Goal: Information Seeking & Learning: Understand process/instructions

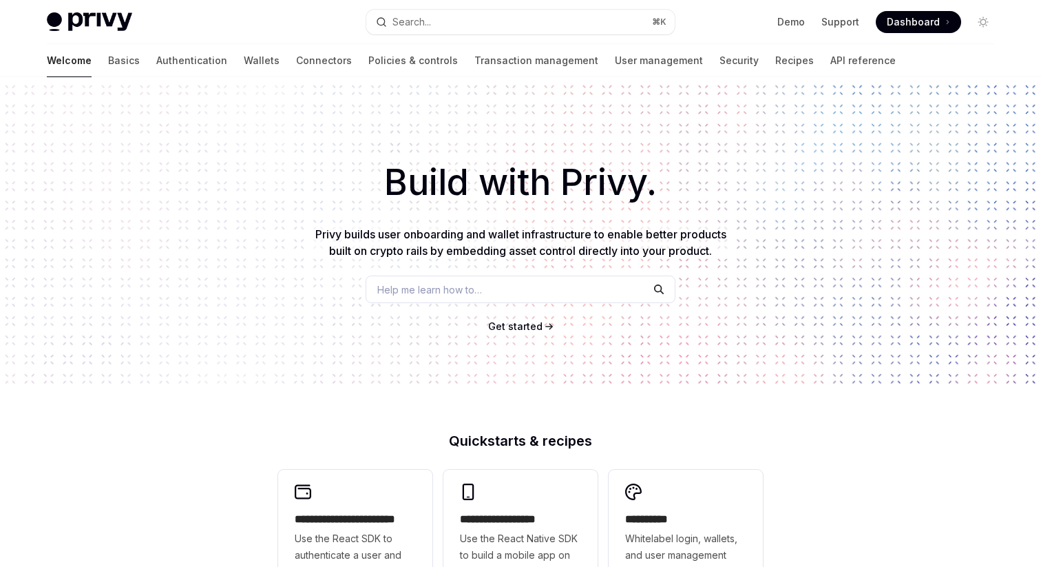
click at [468, 10] on button "Search... ⌘ K" at bounding box center [520, 22] width 308 height 25
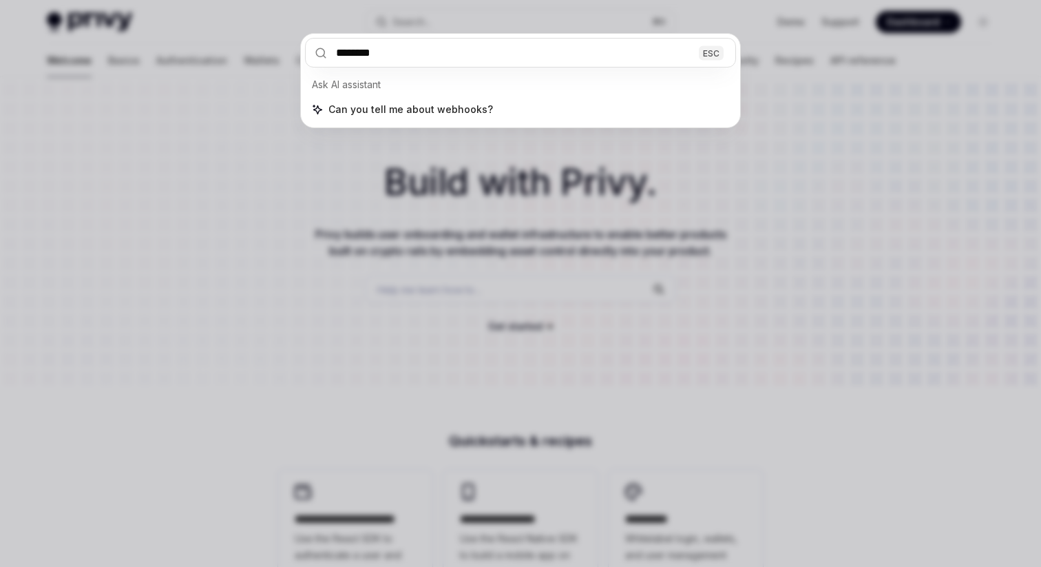
type input "*******"
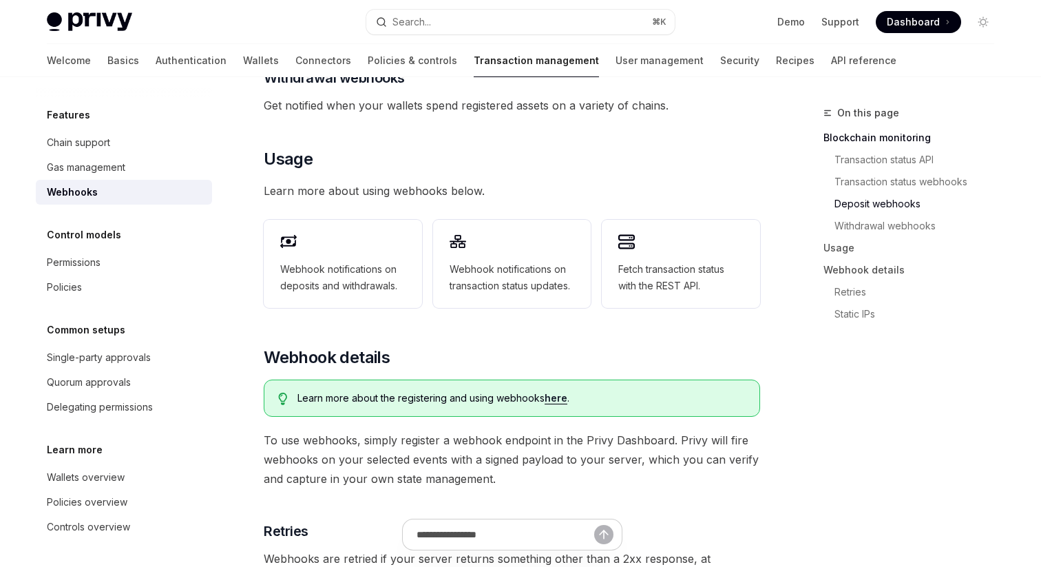
scroll to position [562, 0]
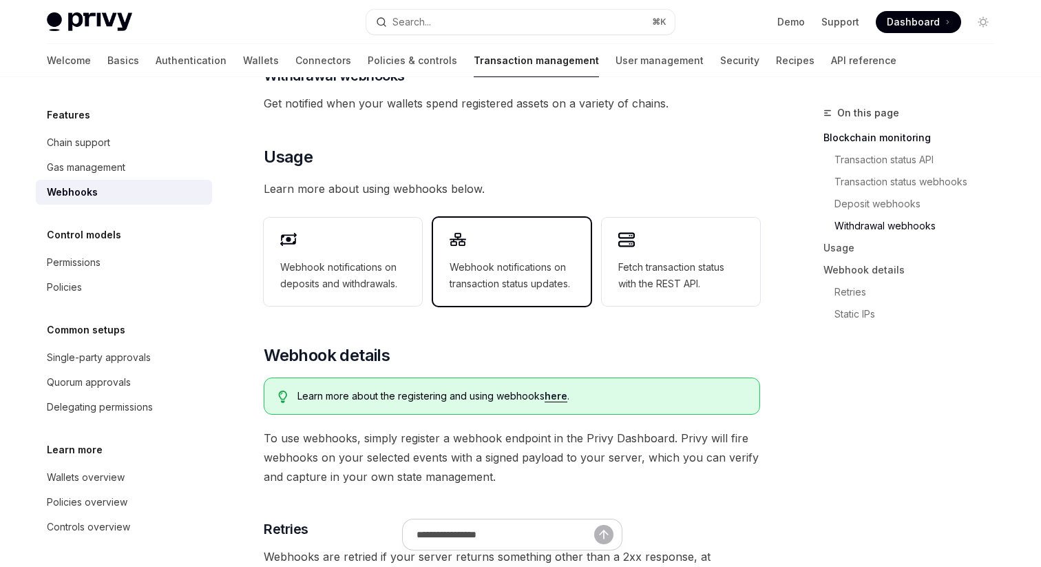
click at [564, 264] on span "Webhook notifications on transaction status updates." at bounding box center [512, 275] width 125 height 33
type textarea "*"
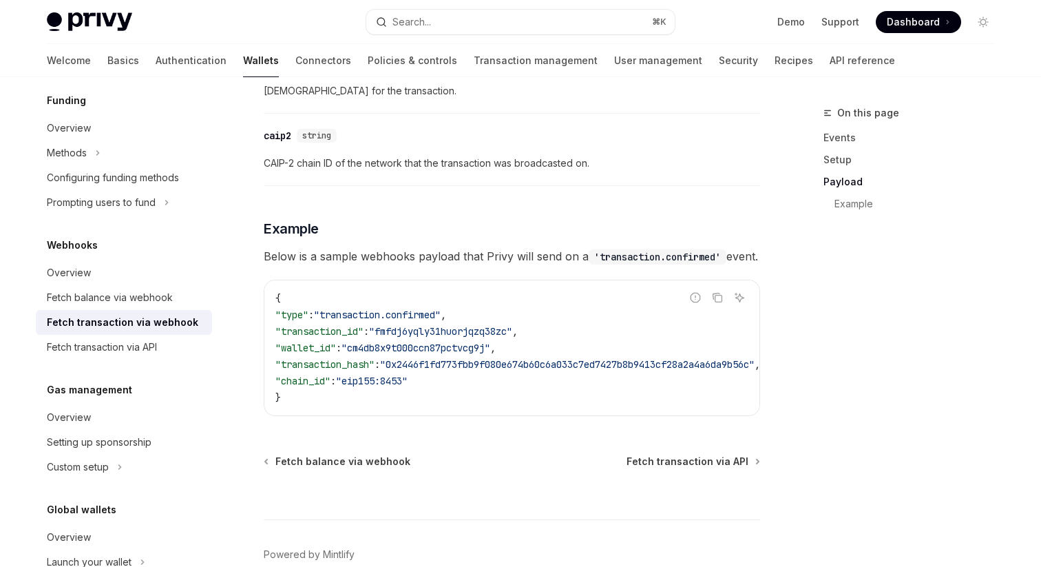
scroll to position [1427, 0]
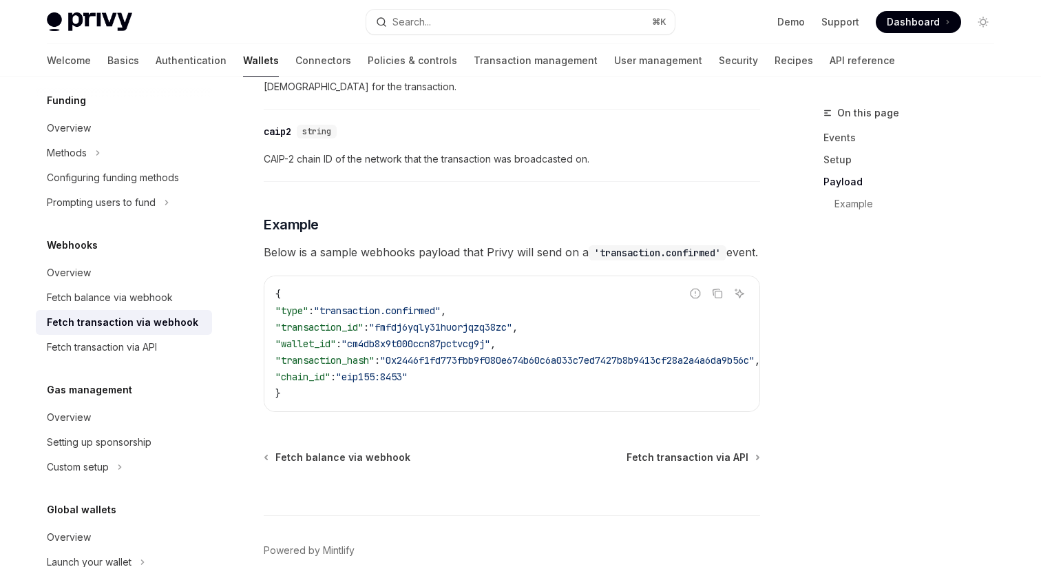
click at [450, 366] on span ""0x2446f1fd773fbb9f080e674b60c6a033c7ed7427b8b9413cf28a2a4a6da9b56c"" at bounding box center [567, 360] width 374 height 12
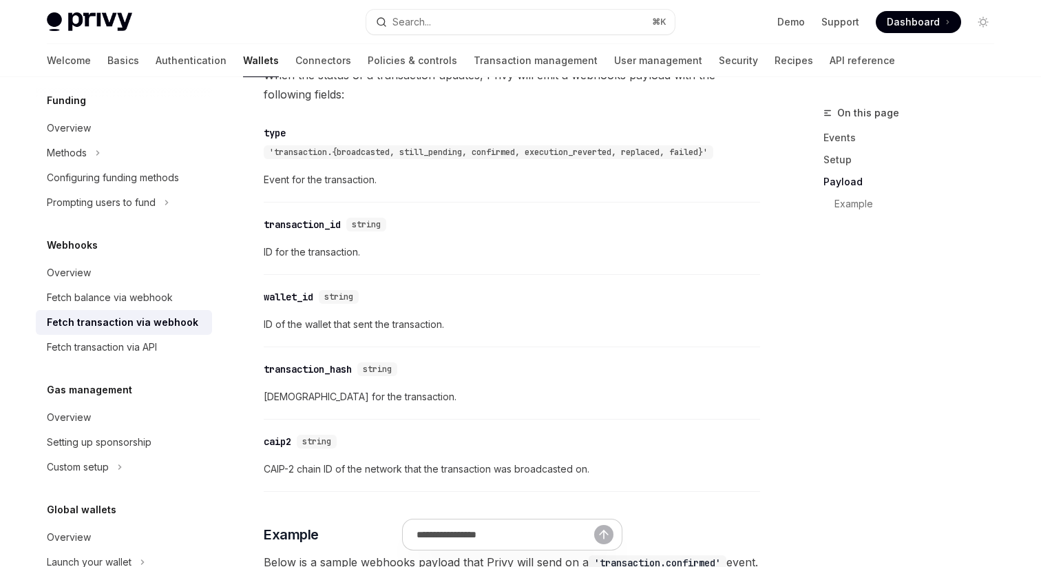
scroll to position [1095, 0]
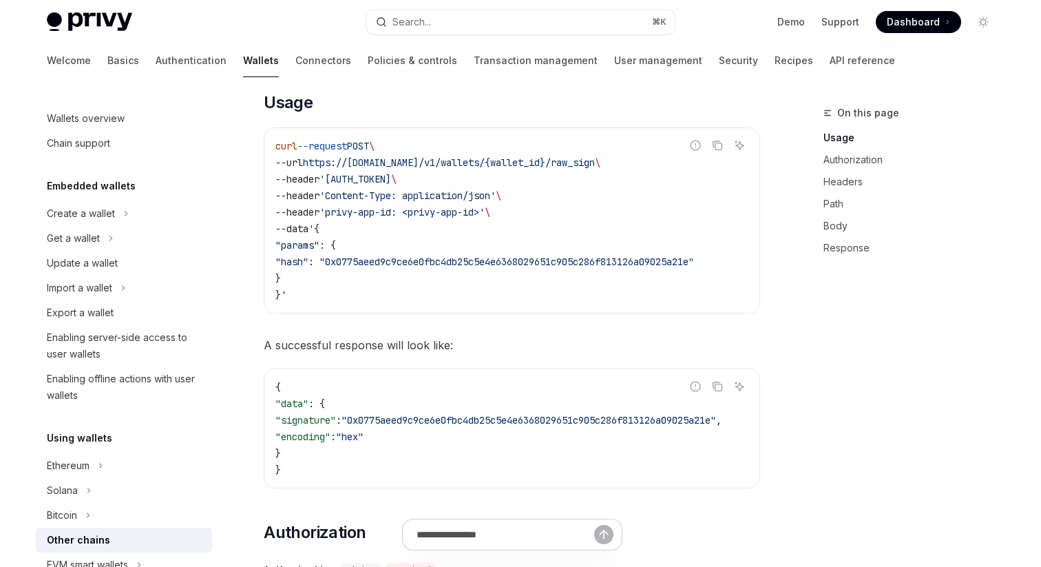
scroll to position [377, 0]
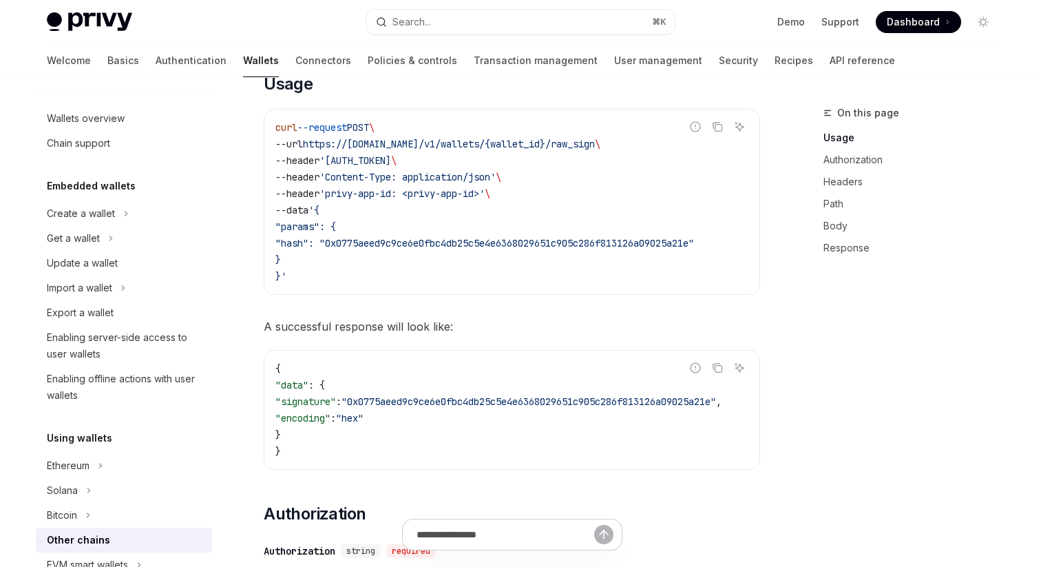
click at [443, 226] on code "curl --request POST \ --url https://api.privy.io/v1/wallets/{wallet_id}/raw_sig…" at bounding box center [511, 201] width 473 height 165
click at [446, 230] on code "curl --request POST \ --url https://api.privy.io/v1/wallets/{wallet_id}/raw_sig…" at bounding box center [511, 201] width 473 height 165
click at [450, 240] on span ""hash": "0x0775aeed9c9ce6e0fbc4db25c5e4e6368029651c905c286f813126a09025a21e"" at bounding box center [484, 243] width 419 height 12
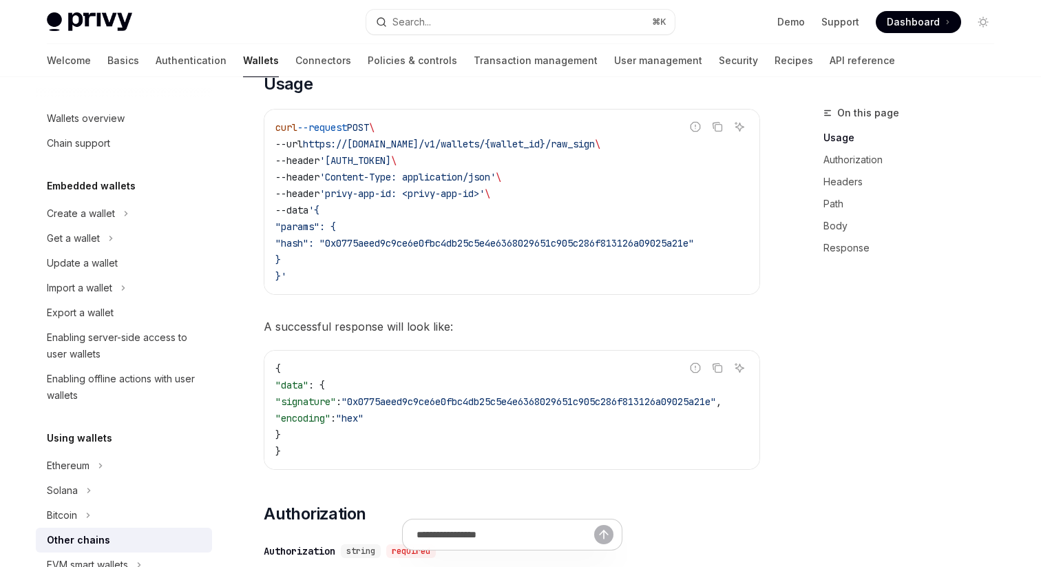
click at [450, 240] on span ""hash": "0x0775aeed9c9ce6e0fbc4db25c5e4e6368029651c905c286f813126a09025a21e"" at bounding box center [484, 243] width 419 height 12
click at [441, 408] on span ""0x0775aeed9c9ce6e0fbc4db25c5e4e6368029651c905c286f813126a09025a21e"" at bounding box center [528, 401] width 374 height 12
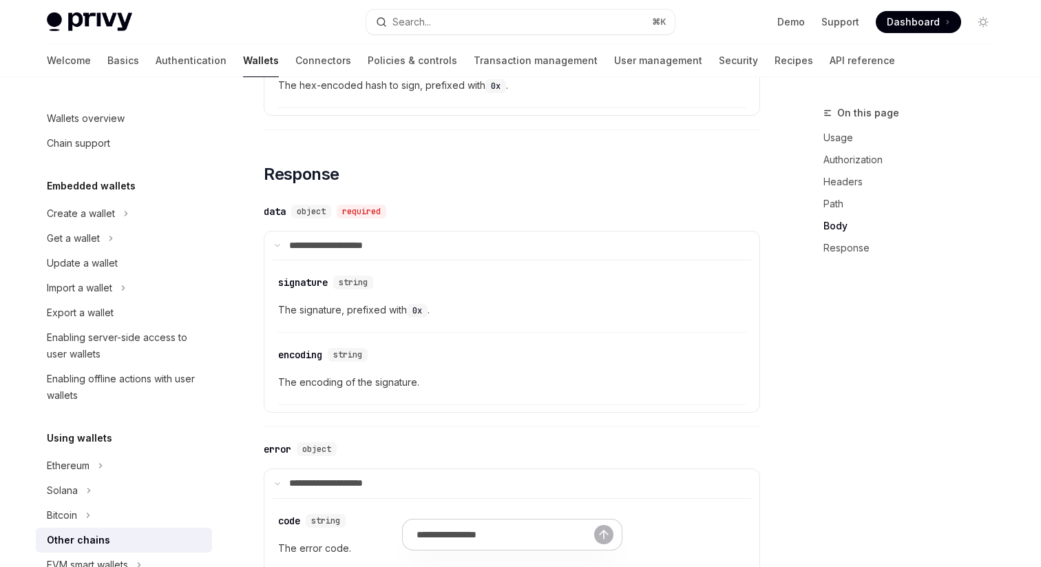
scroll to position [1269, 0]
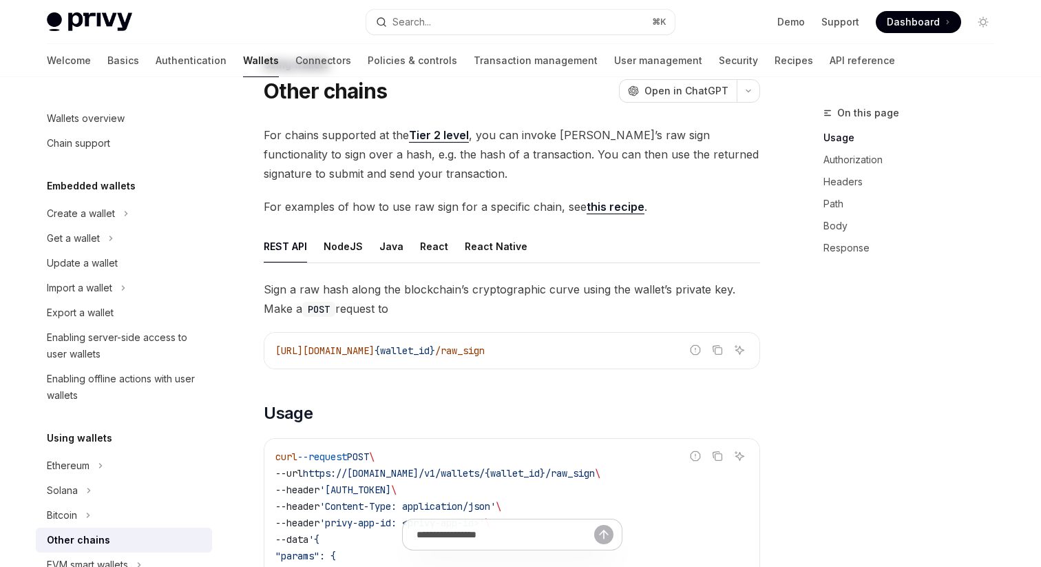
scroll to position [72, 0]
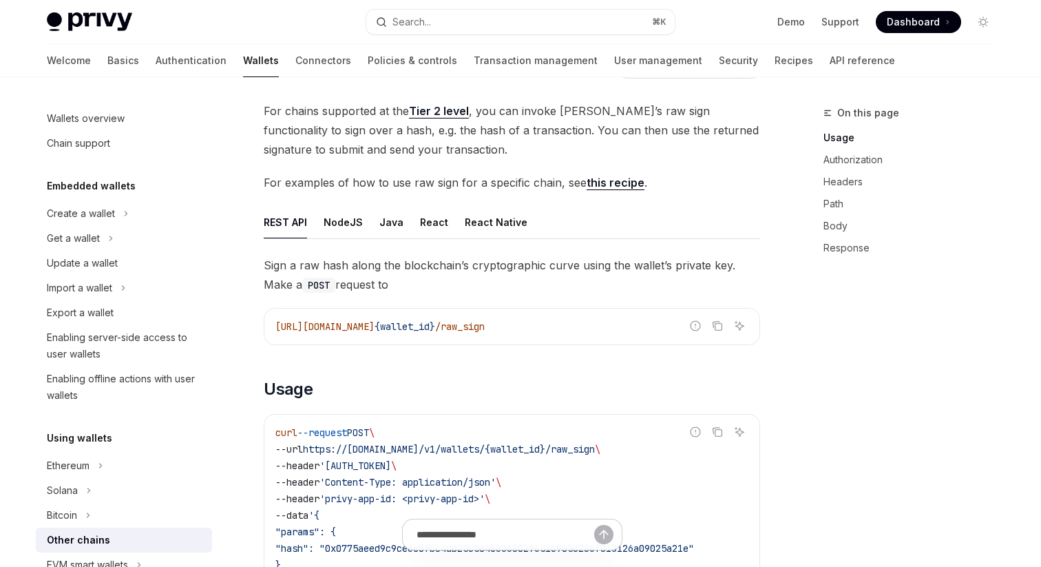
click at [463, 153] on span "For chains supported at the Tier 2 level , you can invoke Privy’s raw sign func…" at bounding box center [512, 130] width 496 height 58
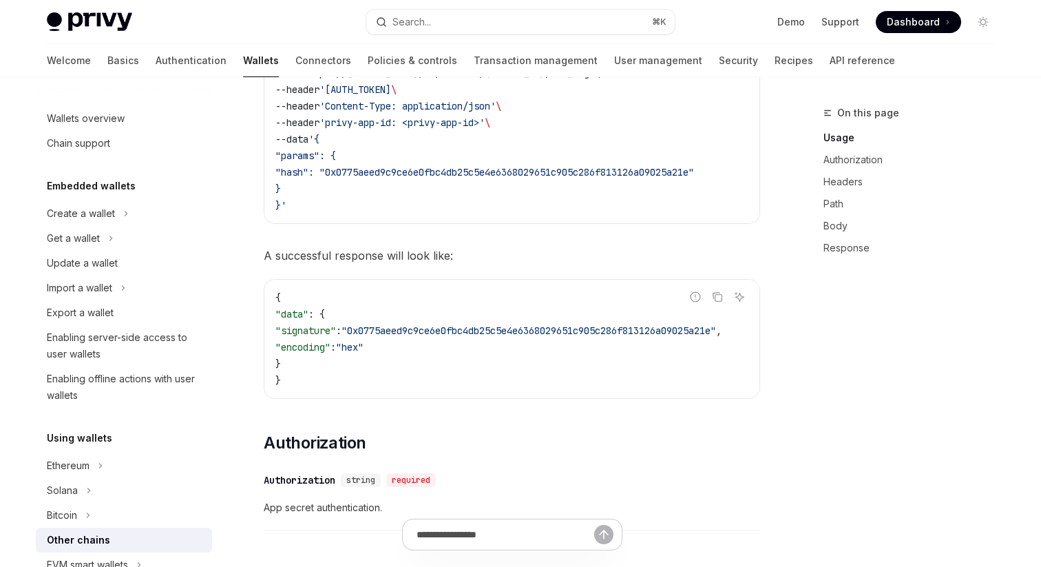
scroll to position [703, 0]
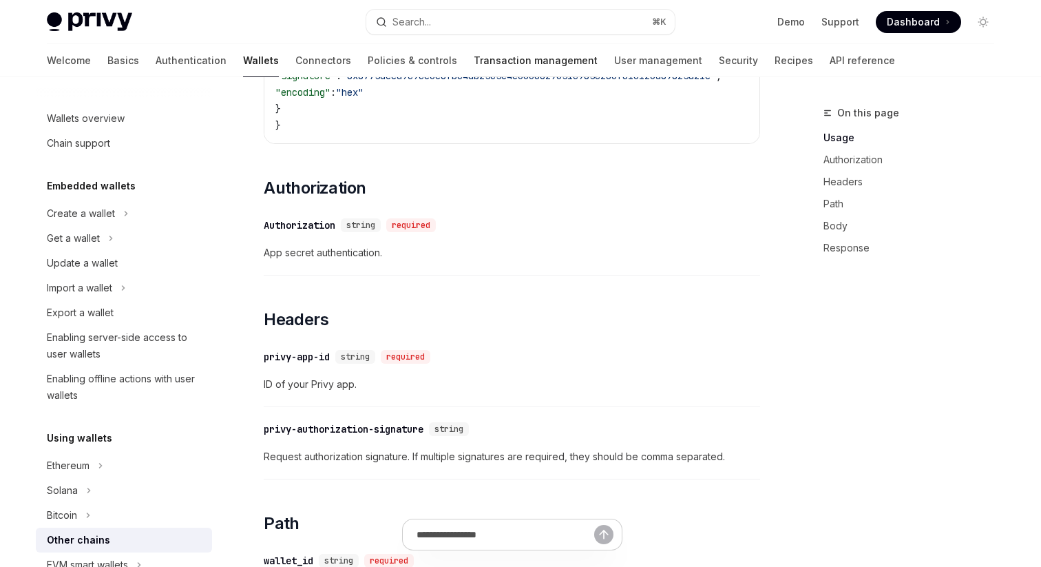
click at [474, 51] on link "Transaction management" at bounding box center [536, 60] width 124 height 33
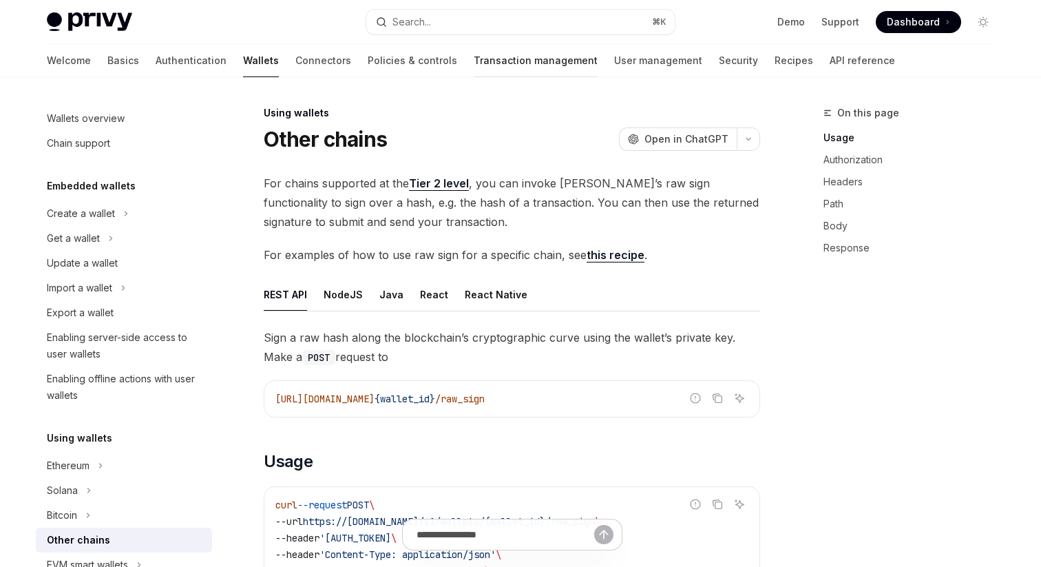
type textarea "*"
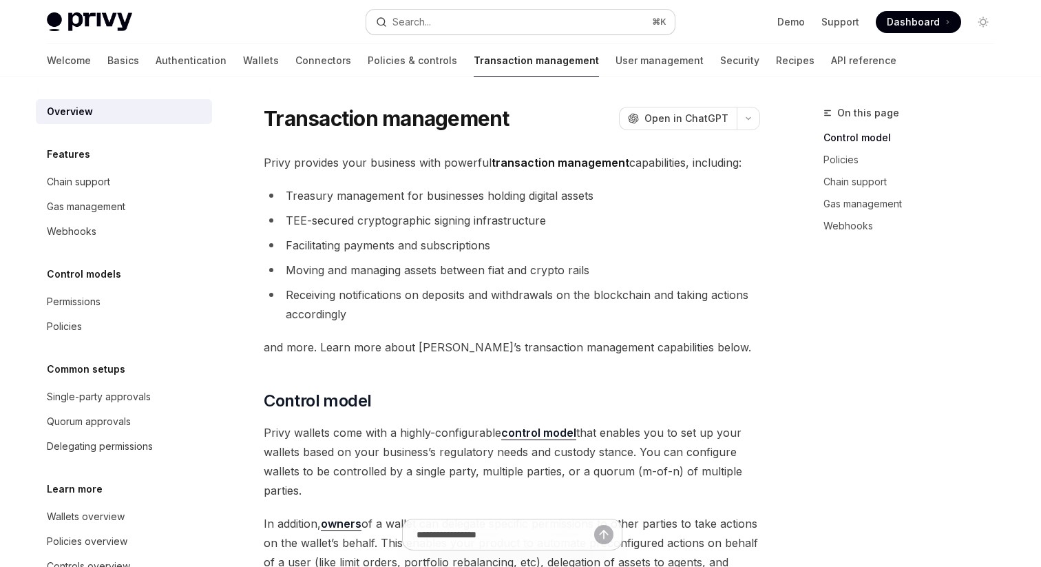
click at [500, 17] on button "Search... ⌘ K" at bounding box center [520, 22] width 308 height 25
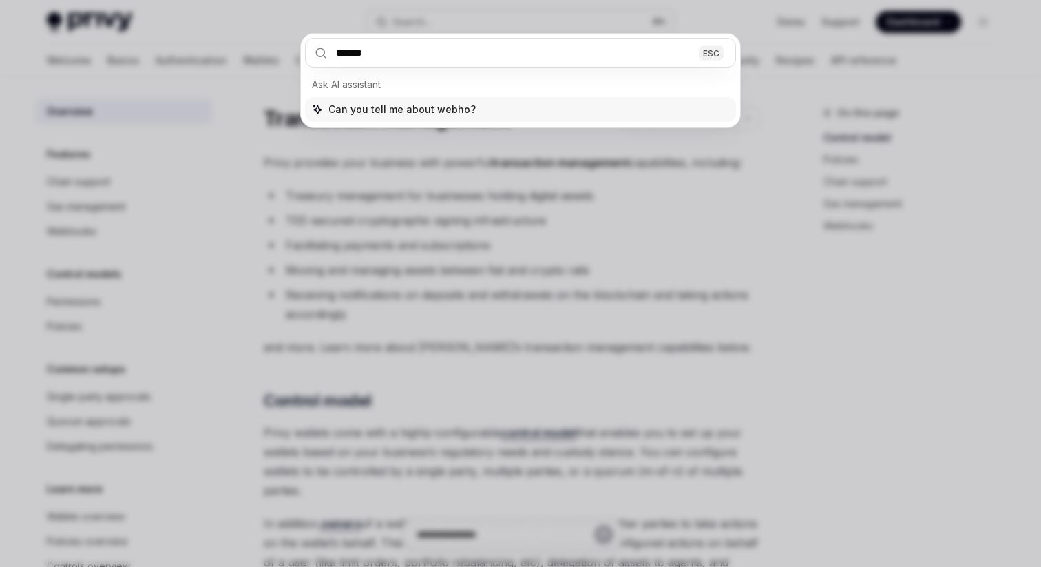
type input "*******"
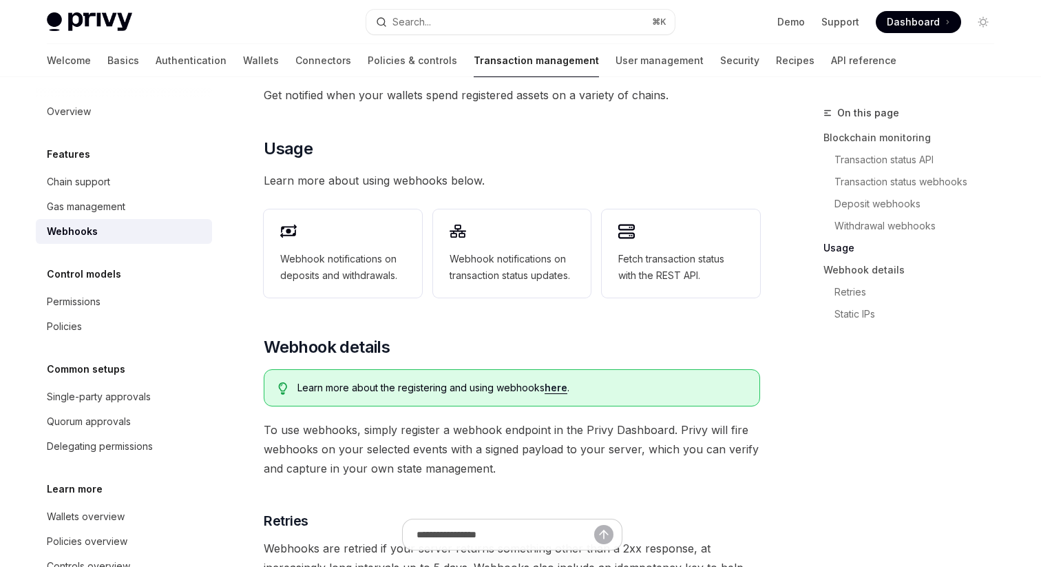
scroll to position [464, 0]
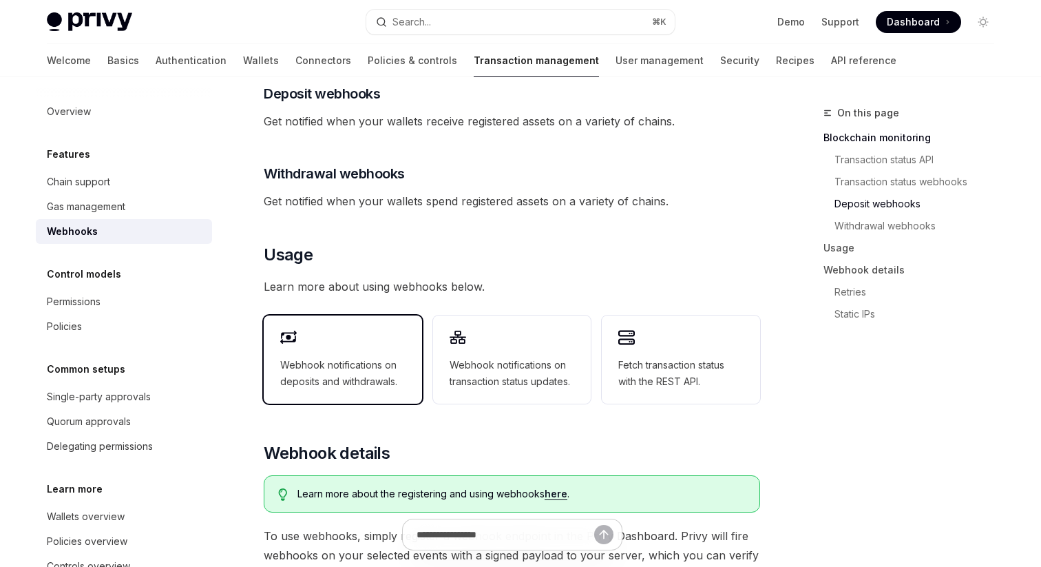
click at [330, 361] on span "Webhook notifications on deposits and withdrawals." at bounding box center [342, 373] width 125 height 33
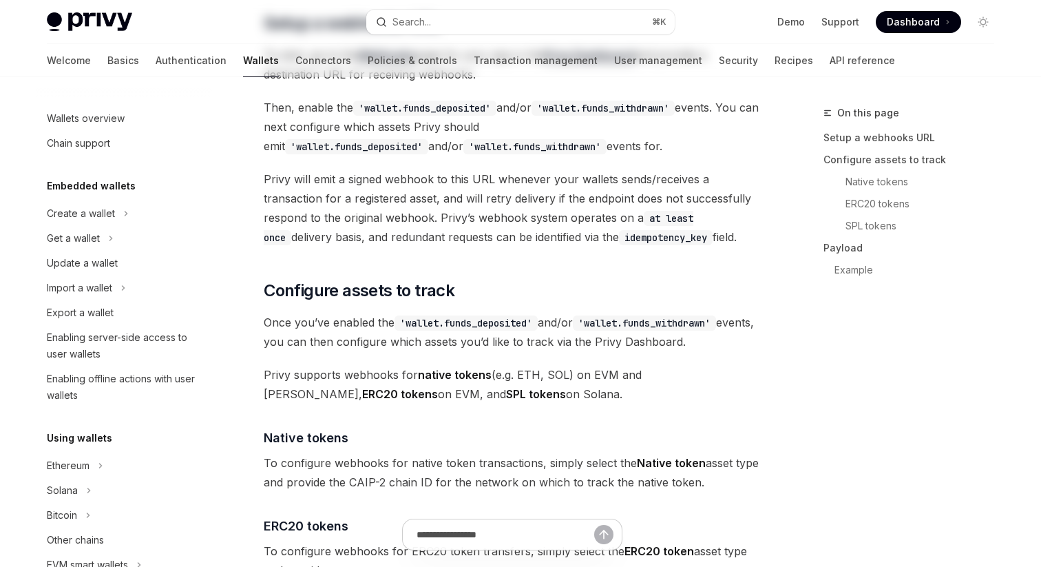
type textarea "*"
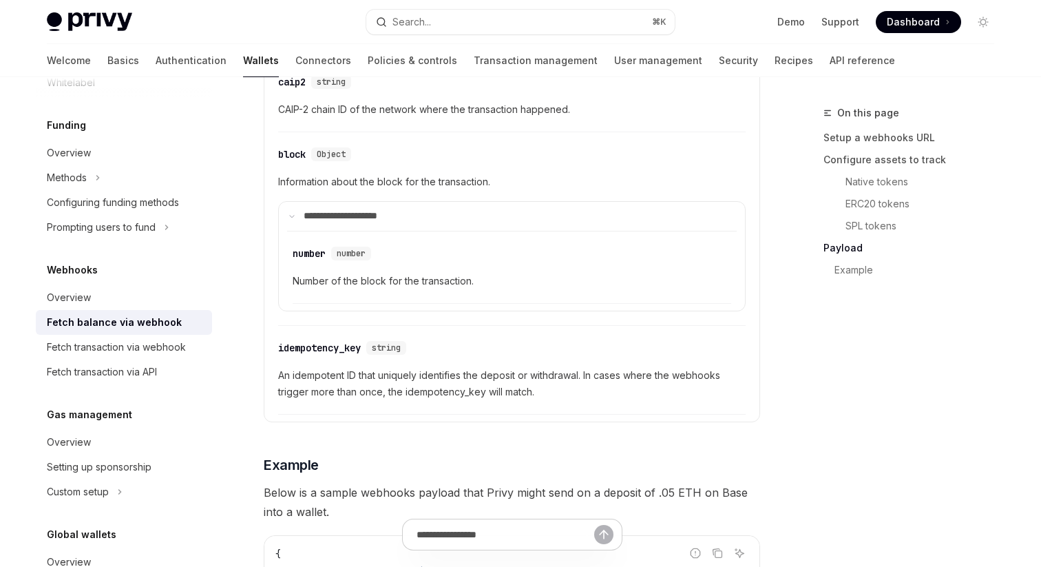
scroll to position [2071, 0]
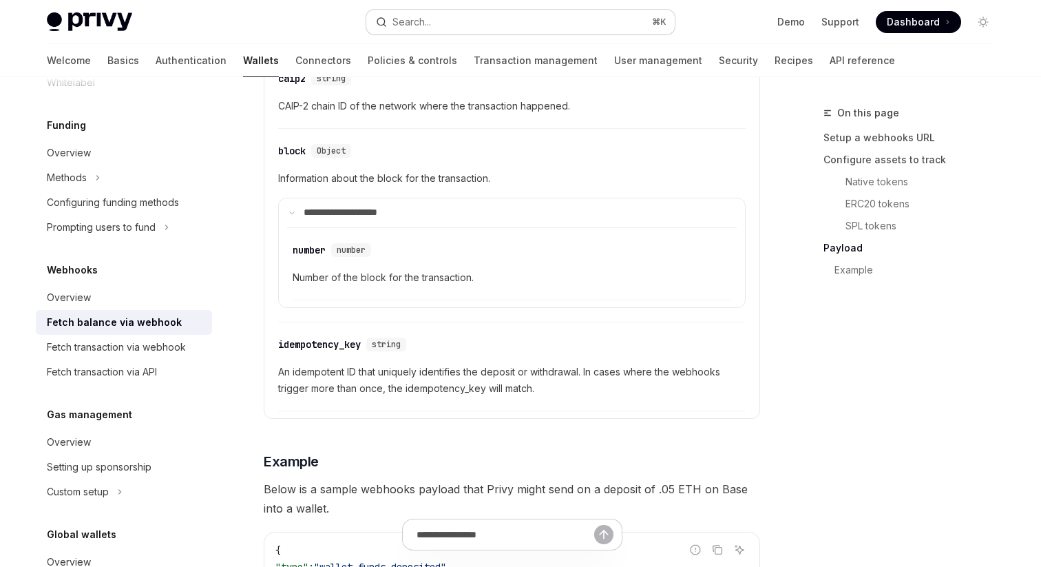
click at [519, 25] on button "Search... ⌘ K" at bounding box center [520, 22] width 308 height 25
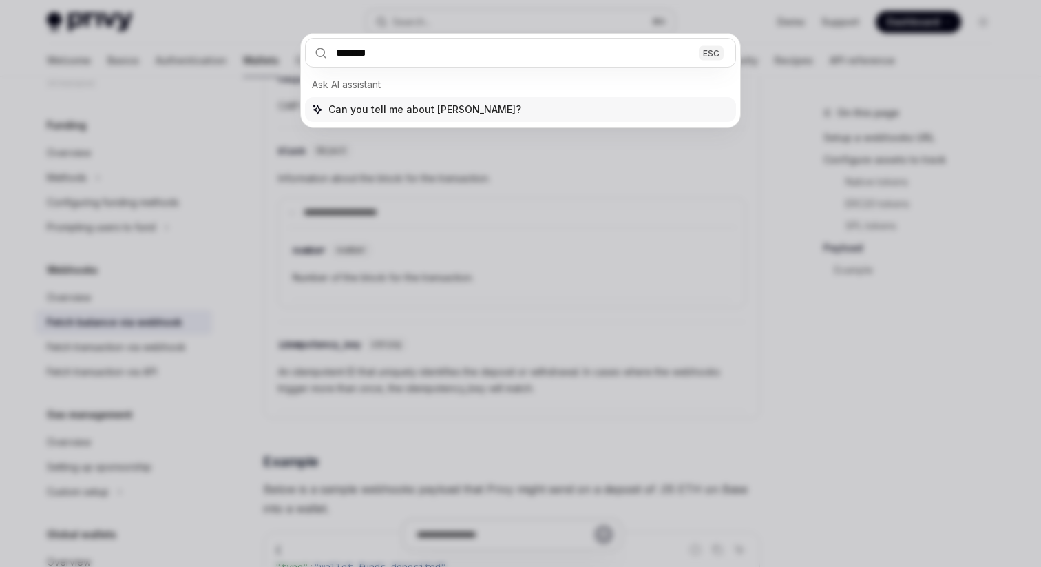
type input "********"
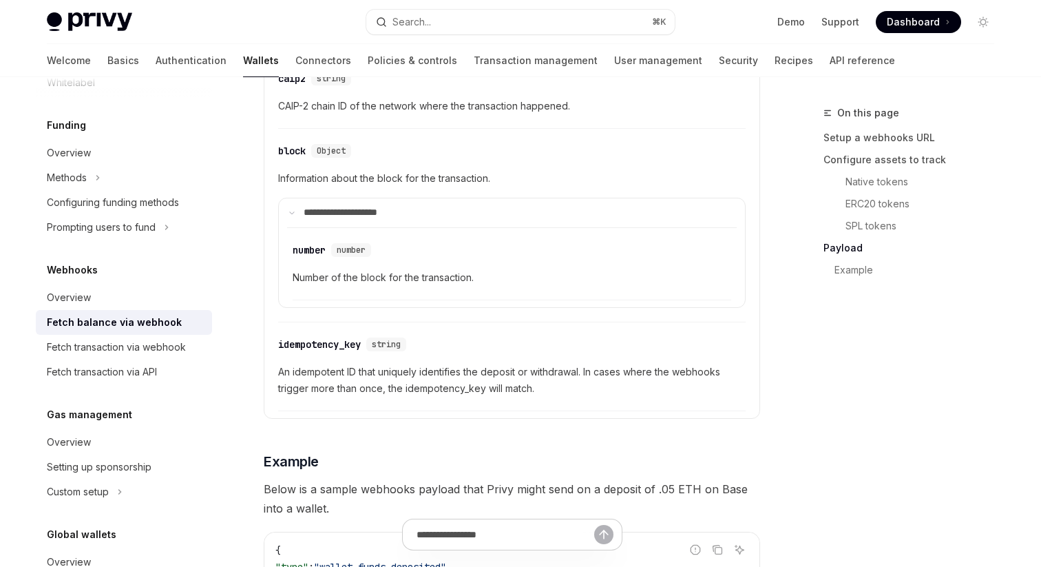
type textarea "*"
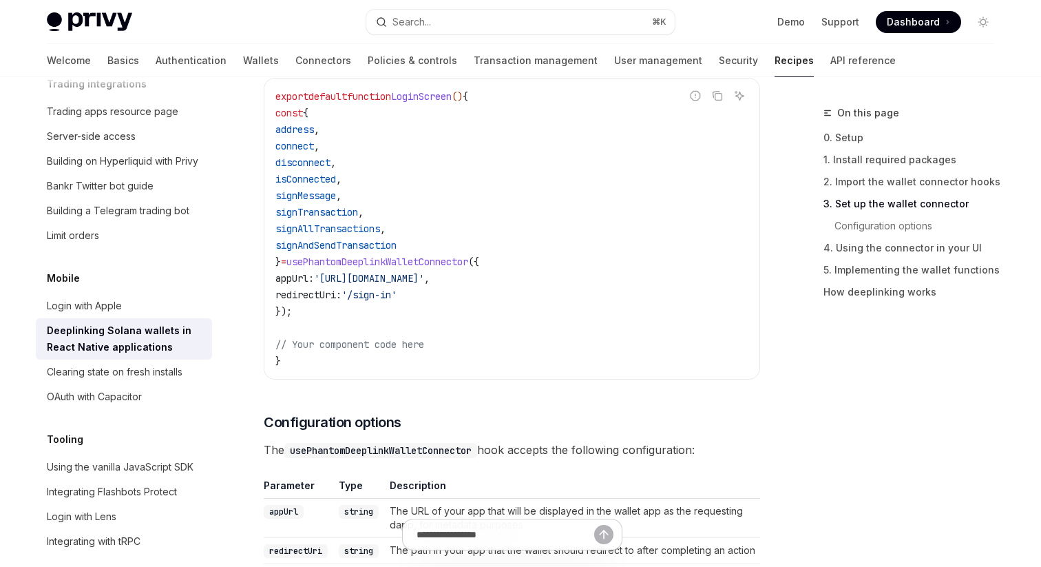
scroll to position [963, 0]
click at [440, 267] on code "export default function LoginScreen () { const { address , connect , disconnect…" at bounding box center [511, 227] width 473 height 281
copy span "usePhantomDeeplinkWalletConnector"
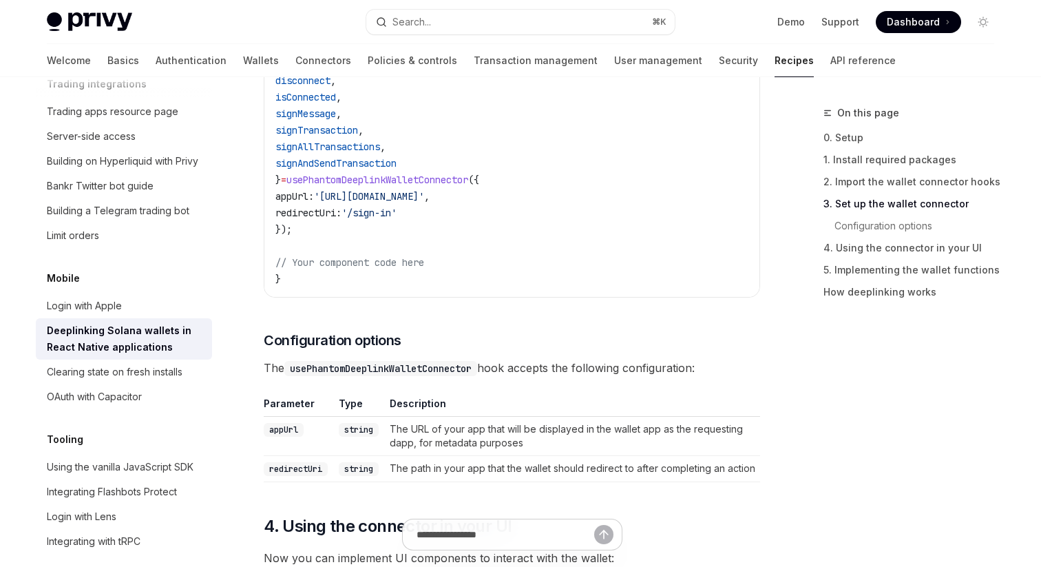
scroll to position [980, 0]
